Goal: Task Accomplishment & Management: Use online tool/utility

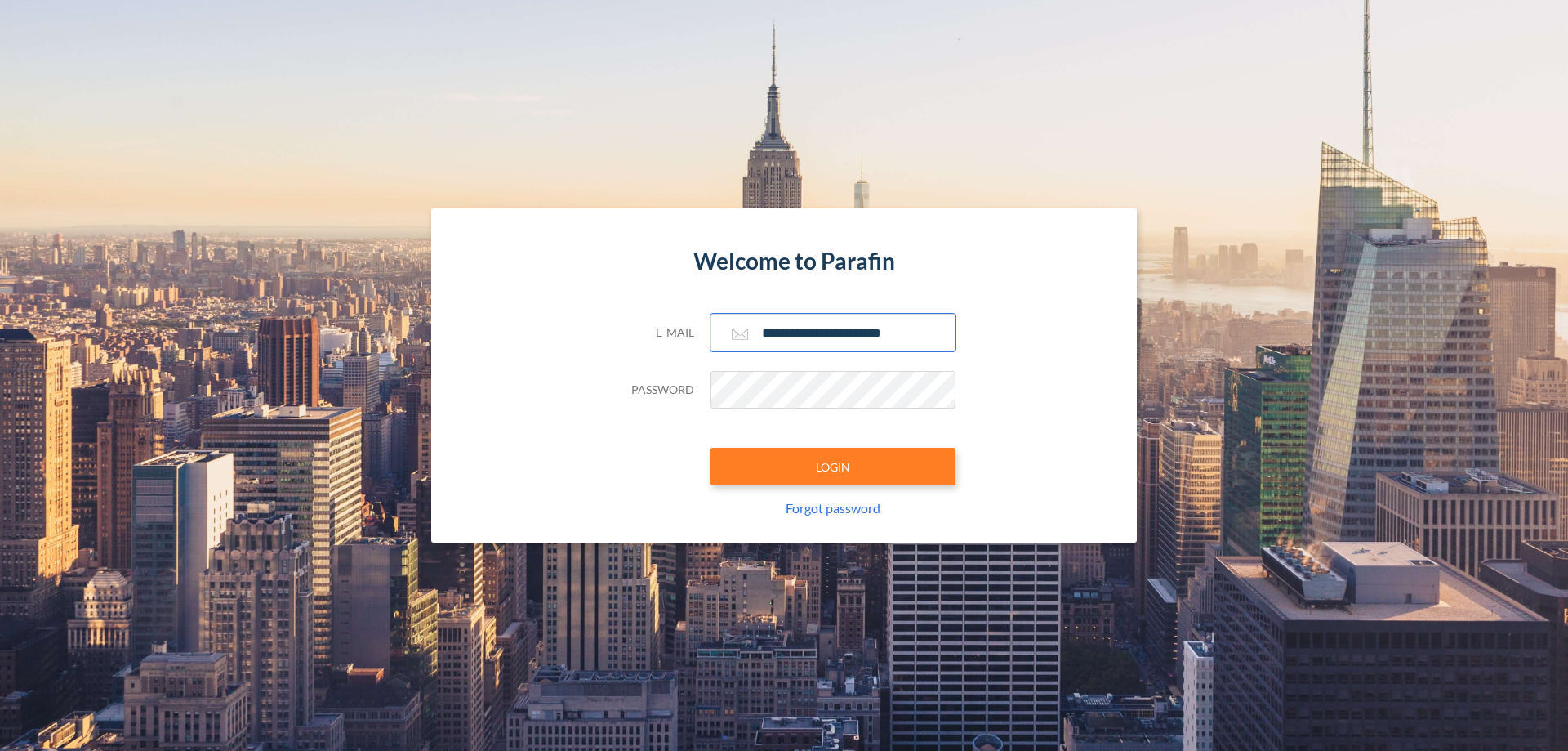
type input "**********"
click at [833, 466] on button "LOGIN" at bounding box center [833, 466] width 245 height 37
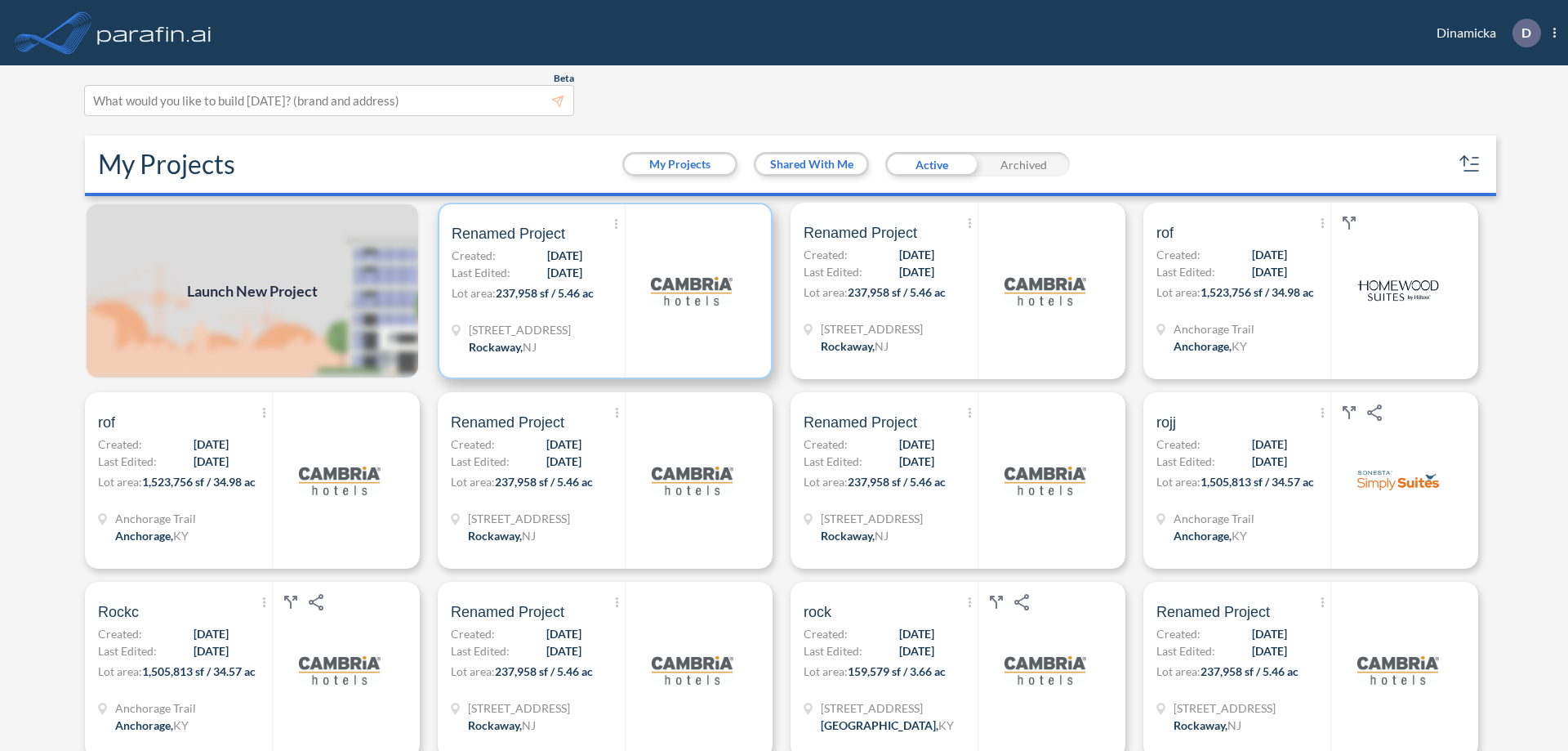
scroll to position [4, 0]
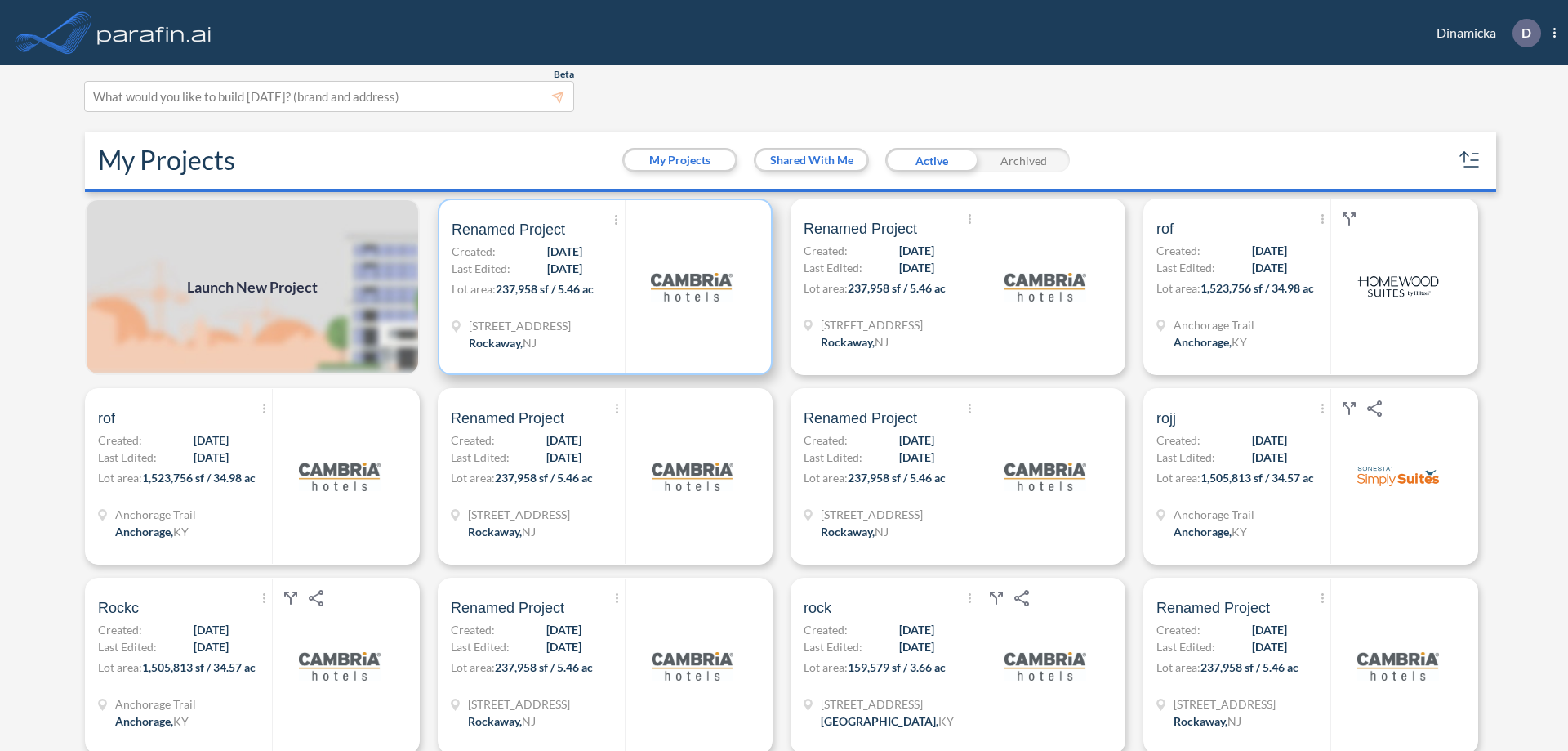
click at [602, 286] on p "Lot area: 237,958 sf / 5.46 ac" at bounding box center [538, 291] width 173 height 23
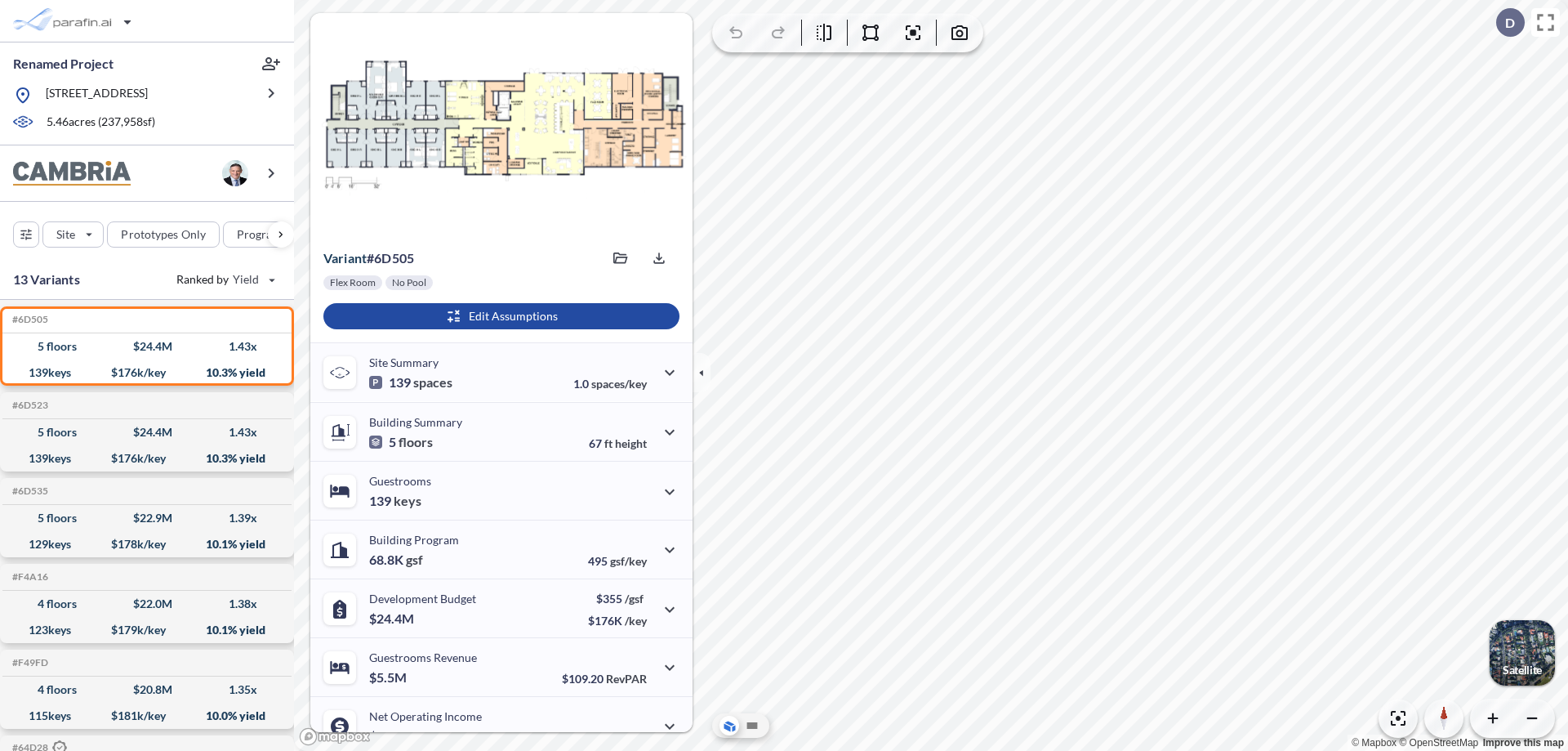
scroll to position [82, 0]
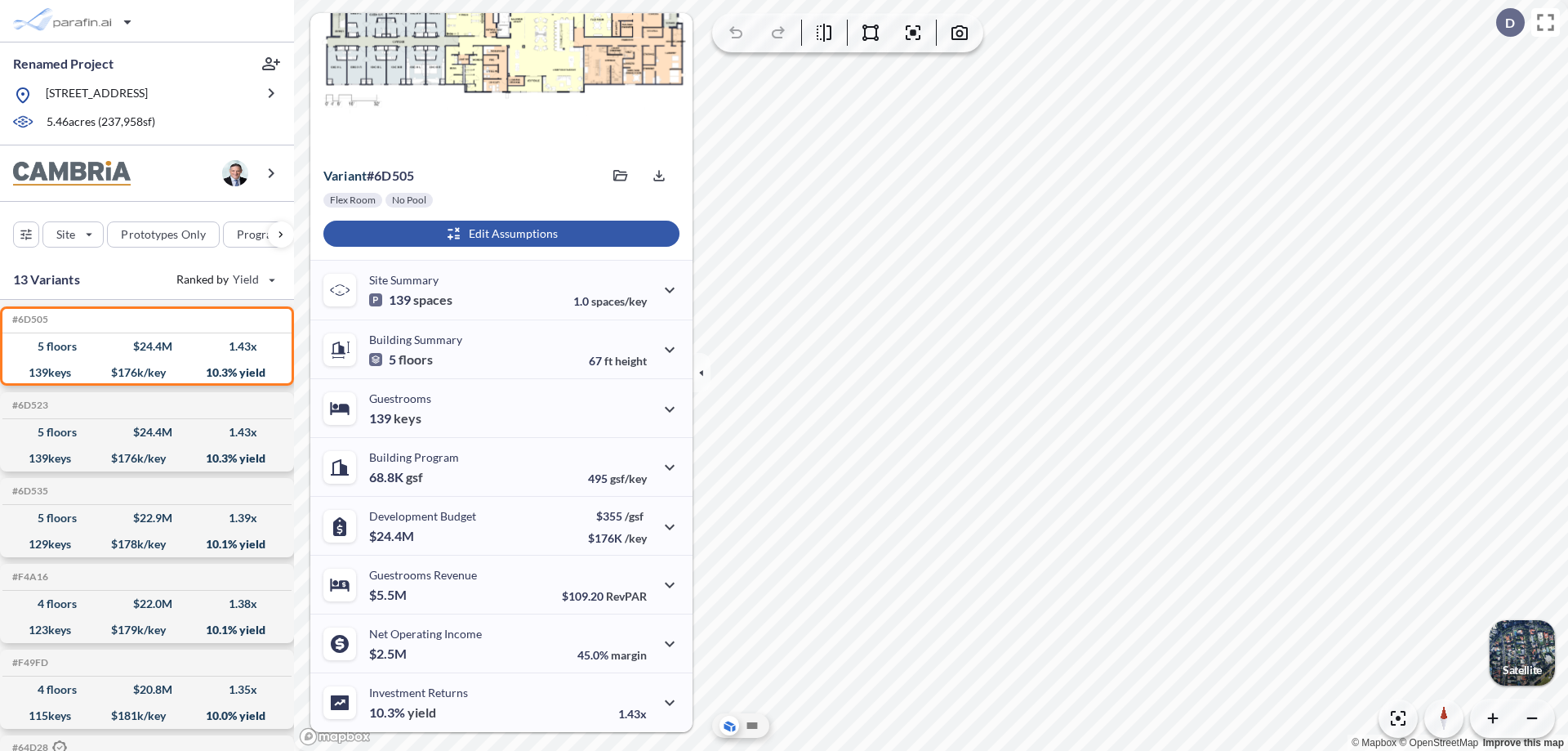
click at [499, 233] on div "button" at bounding box center [502, 233] width 356 height 26
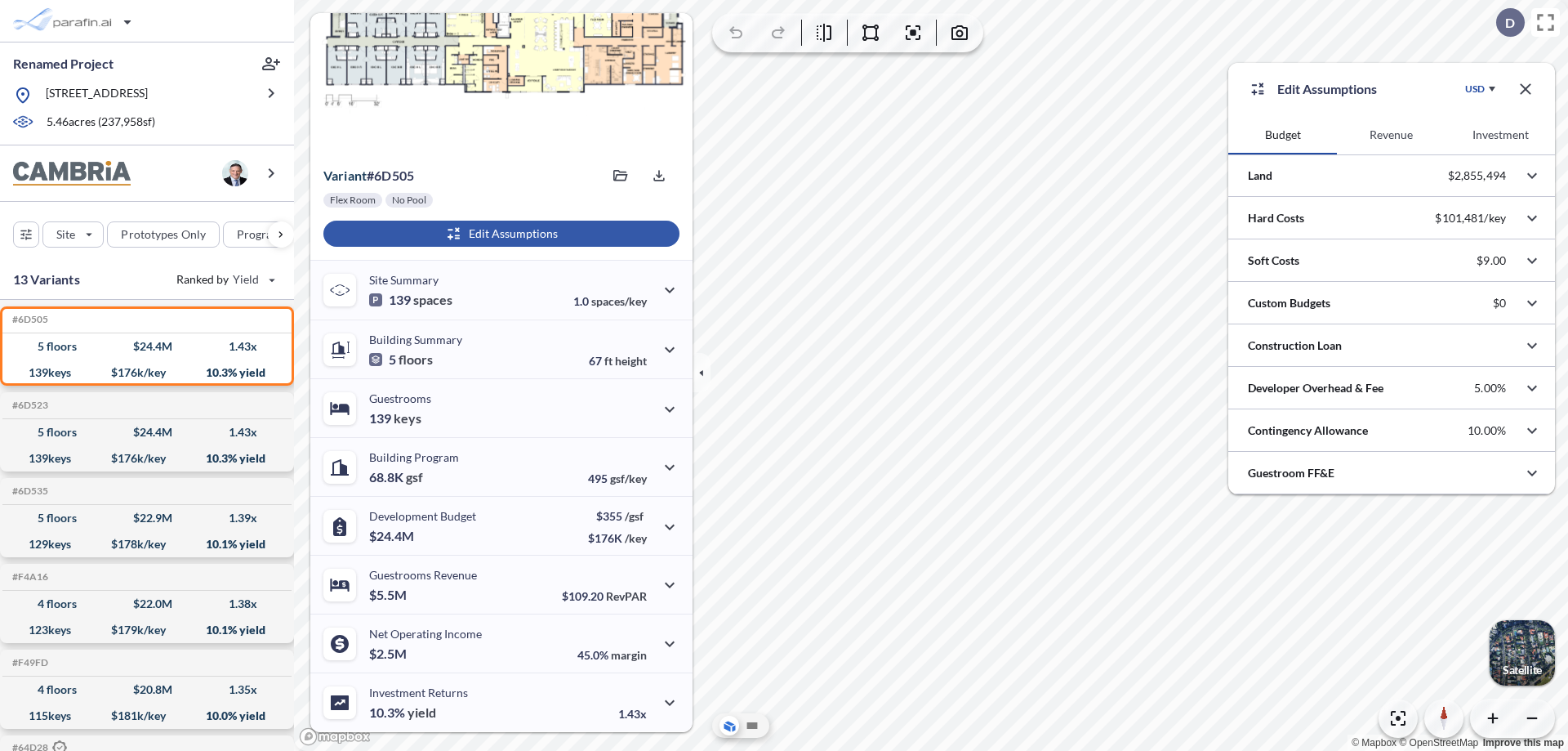
click at [1391, 134] on button "Revenue" at bounding box center [1392, 134] width 108 height 39
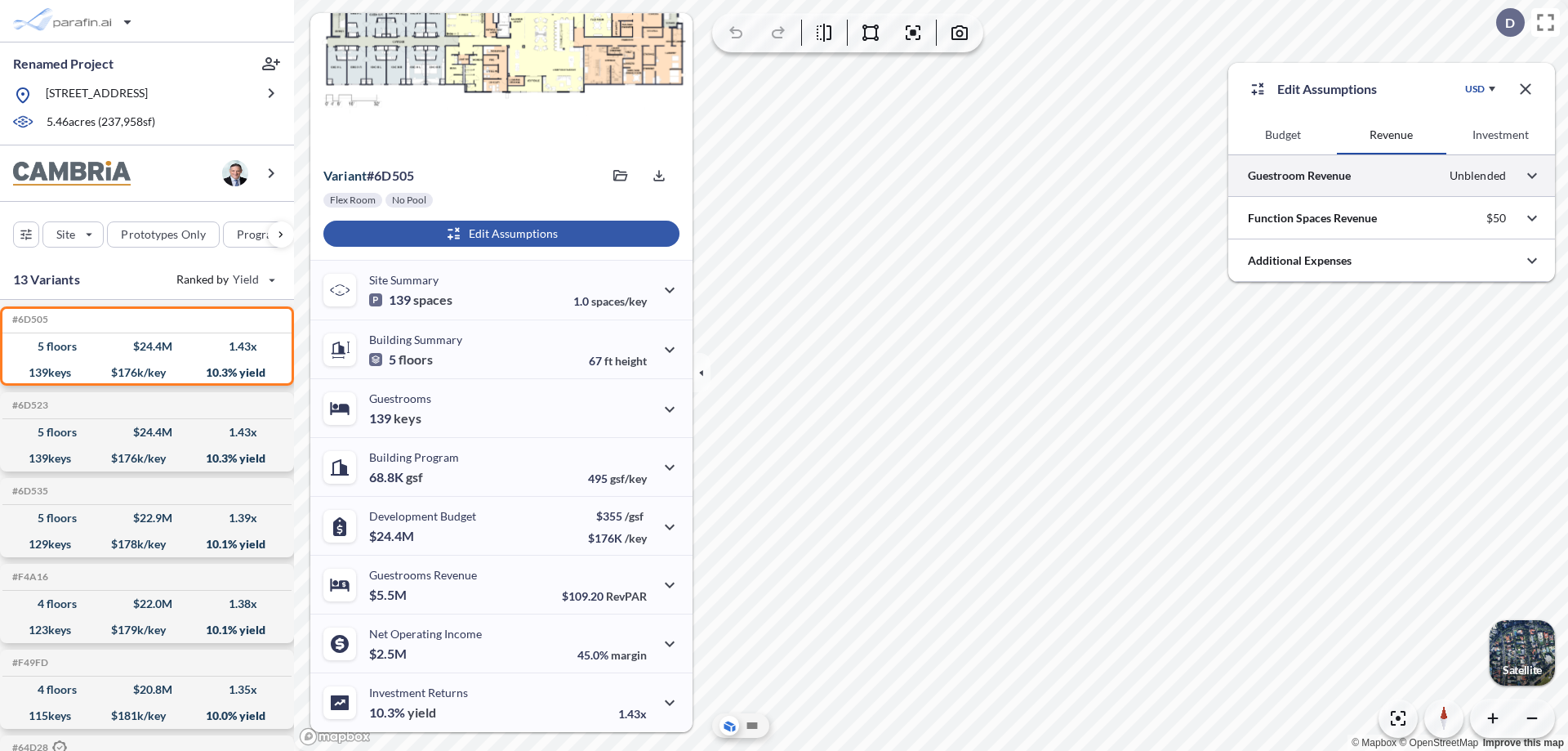
click at [1392, 175] on div at bounding box center [1392, 175] width 326 height 42
